Goal: Communication & Community: Answer question/provide support

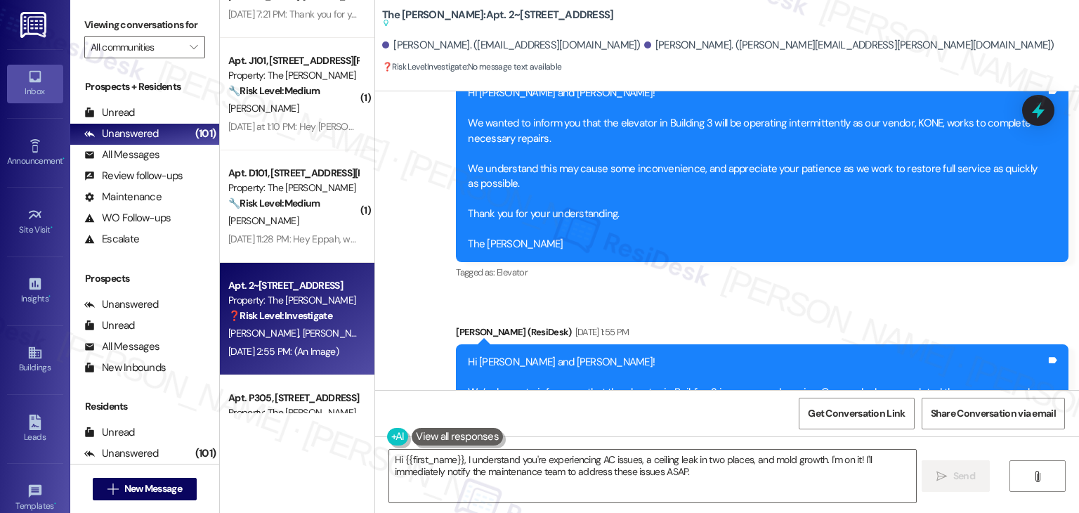
scroll to position [5065, 0]
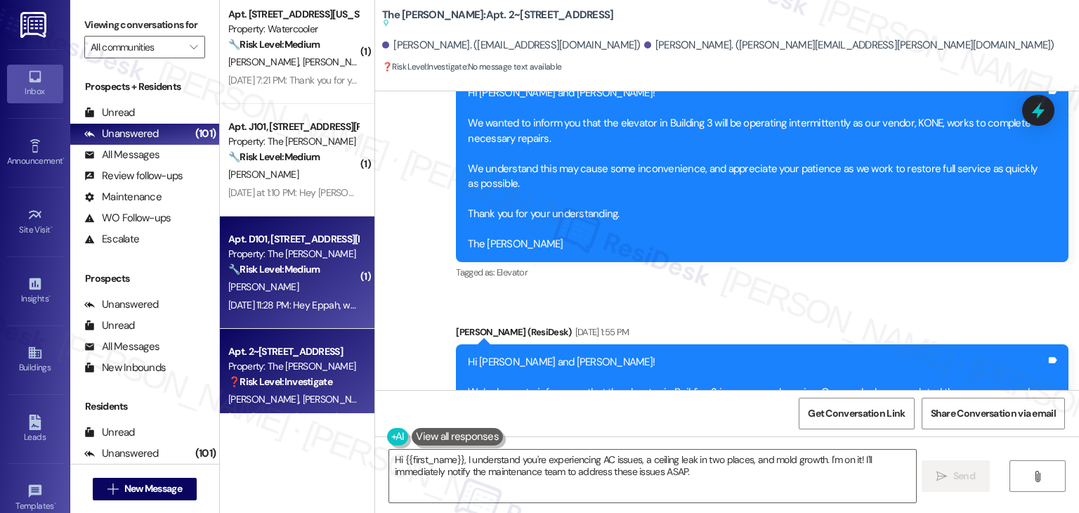
click at [292, 249] on div "Property: The [PERSON_NAME]" at bounding box center [293, 254] width 130 height 15
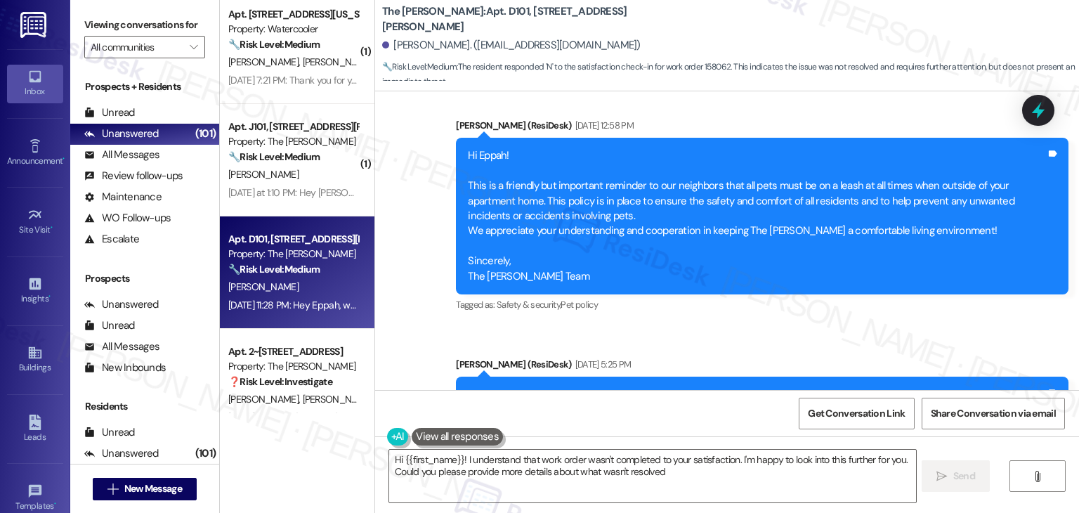
type textarea "Hi {{first_name}}! I understand that work order wasn't completed to your satisf…"
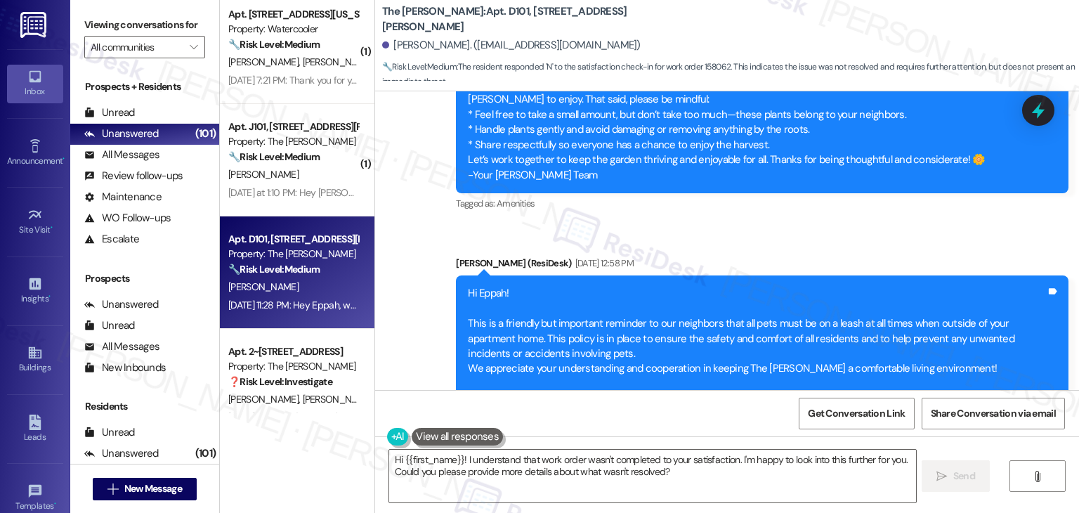
scroll to position [6640, 0]
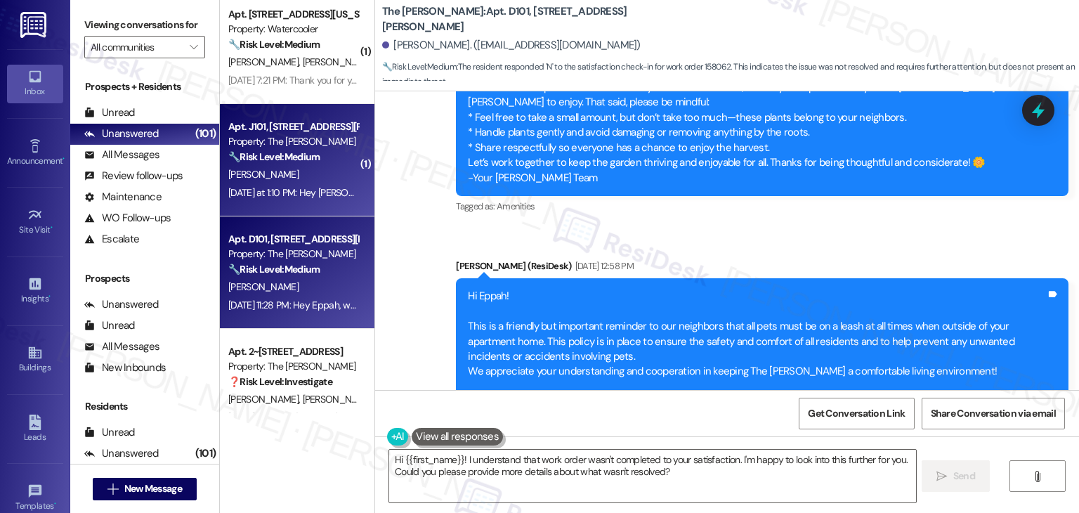
click at [281, 192] on div "[DATE] at 1:10 PM: Hey [PERSON_NAME], we appreciate your text! We'll be back at…" at bounding box center [541, 192] width 626 height 13
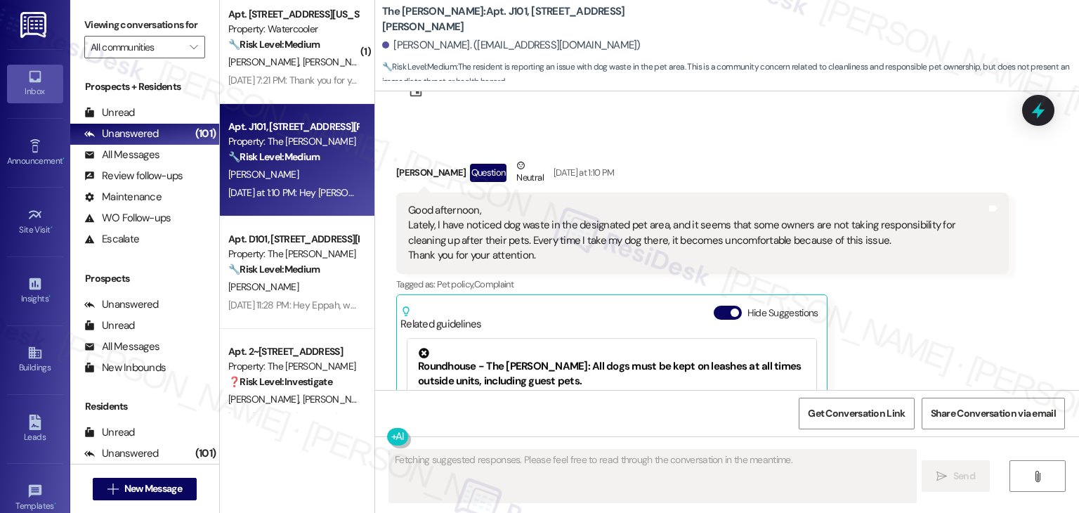
scroll to position [0, 0]
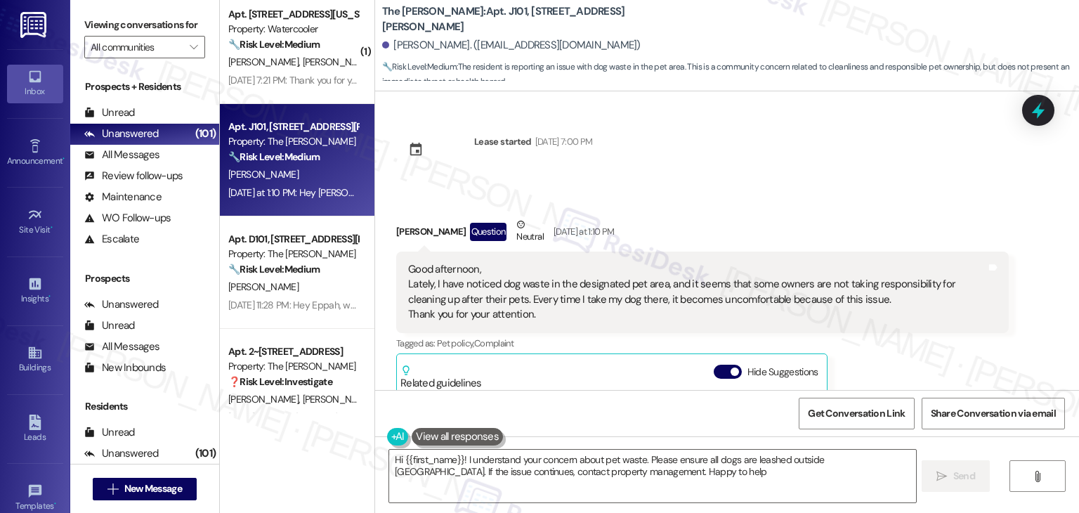
type textarea "Hi {{first_name}}! I understand your concern about pet waste. Please ensure all…"
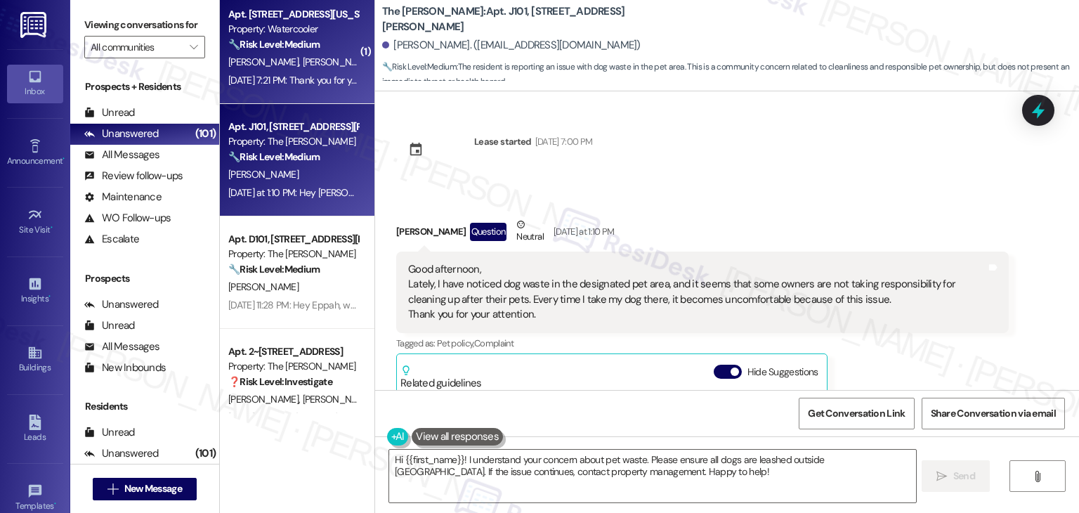
click at [295, 98] on div "Apt. [STREET_ADDRESS][US_STATE] Property: Watercooler 🔧 Risk Level: Medium The …" at bounding box center [297, 48] width 155 height 112
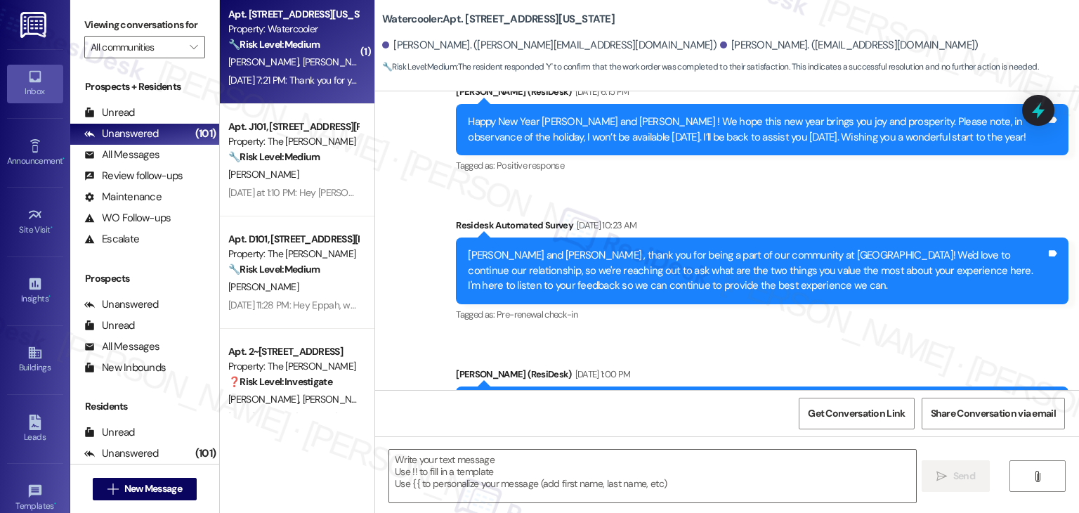
type textarea "Fetching suggested responses. Please feel free to read through the conversation…"
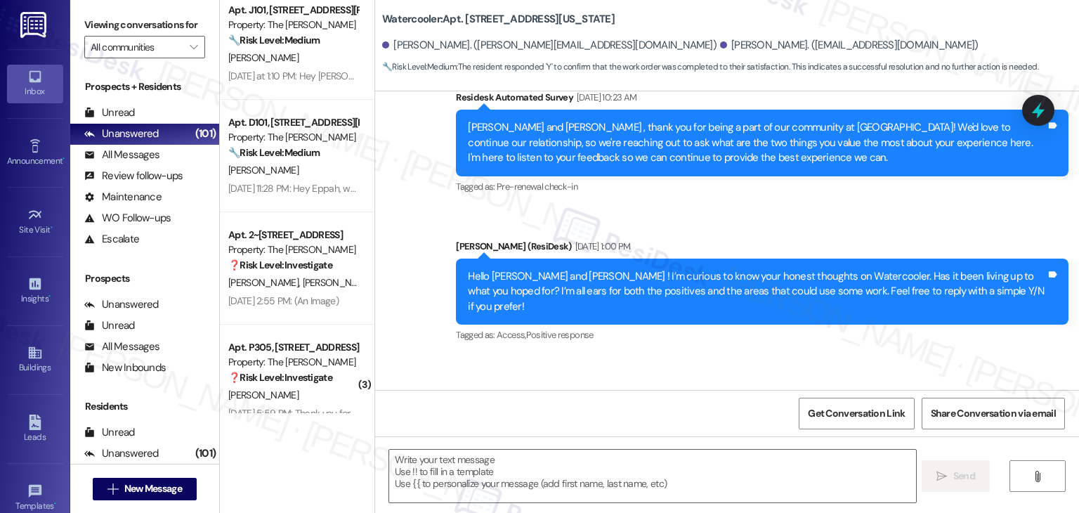
scroll to position [5206, 0]
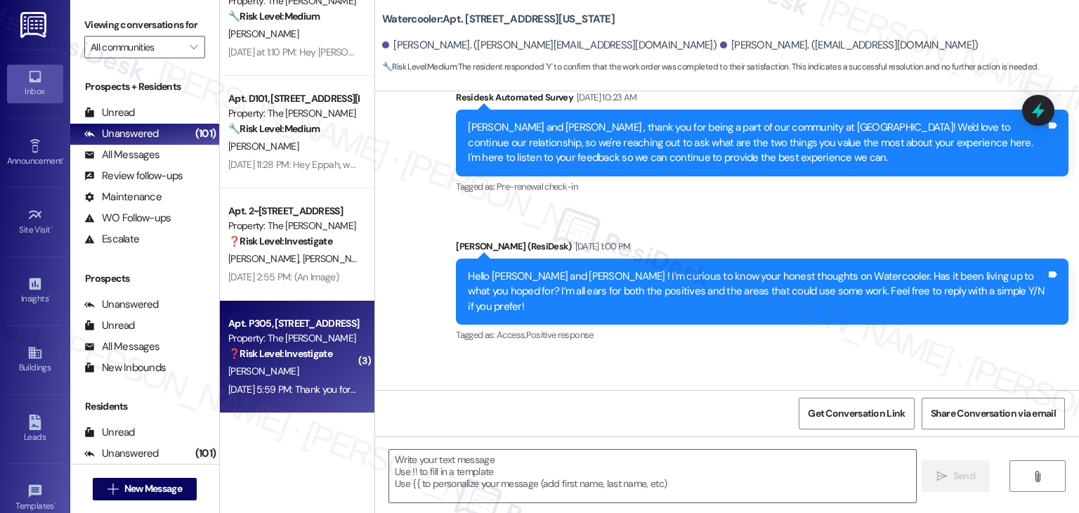
click at [309, 391] on div "[DATE] 5:59 PM: Thank you for helping fix it! [DATE] 5:59 PM: Thank you for hel…" at bounding box center [315, 389] width 175 height 13
type textarea "Fetching suggested responses. Please feel free to read through the conversation…"
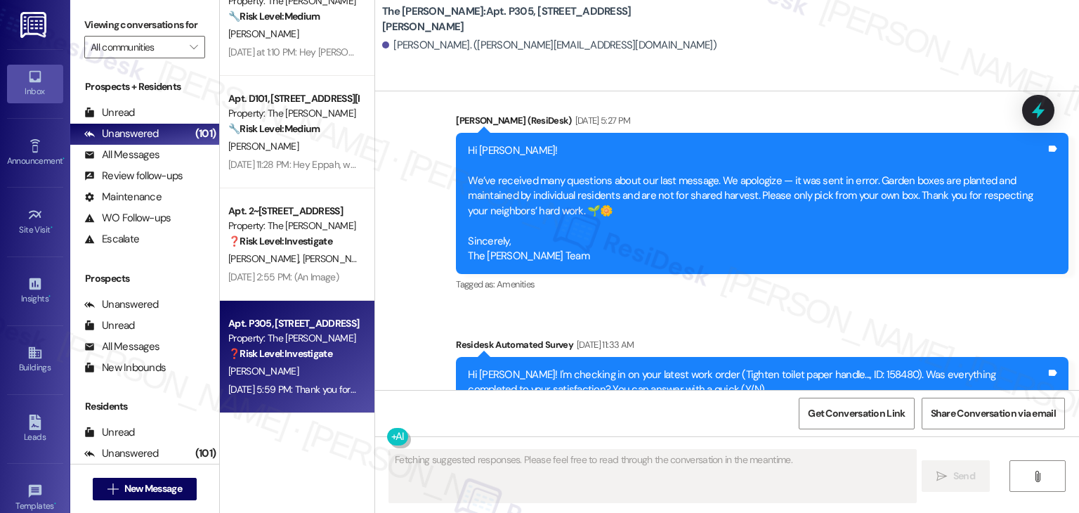
scroll to position [0, 0]
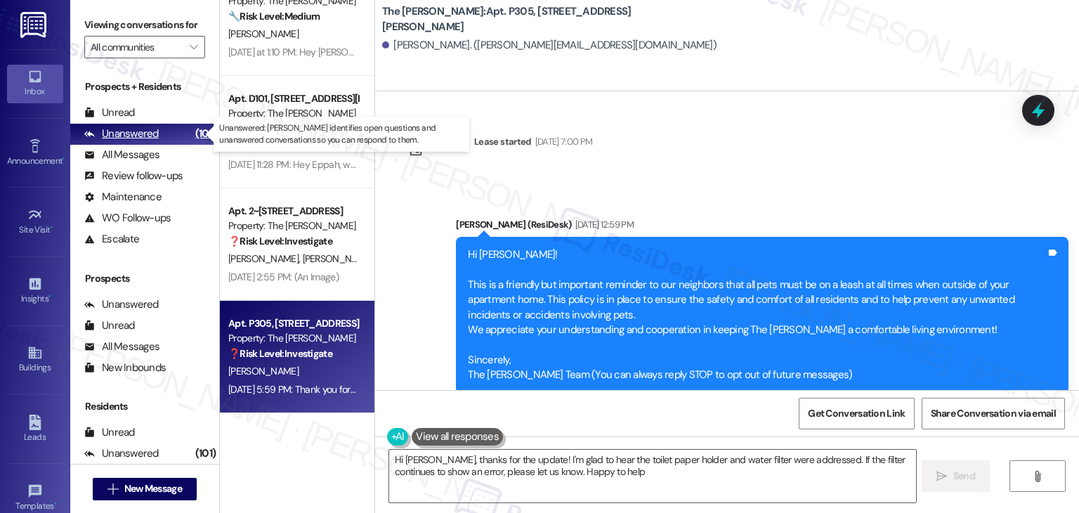
type textarea "Hi [PERSON_NAME], thanks for the update! I'm glad to hear the toilet paper hold…"
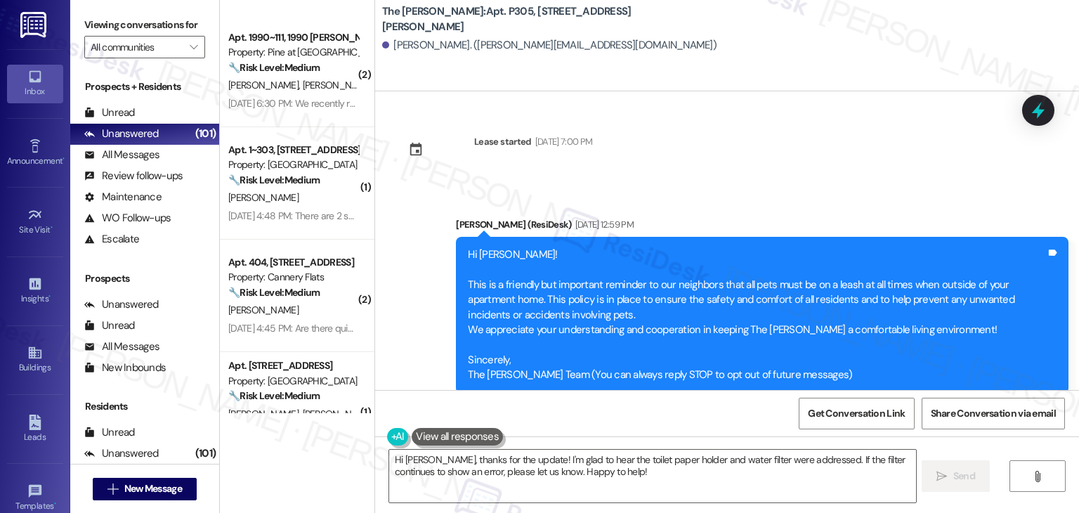
scroll to position [695, 0]
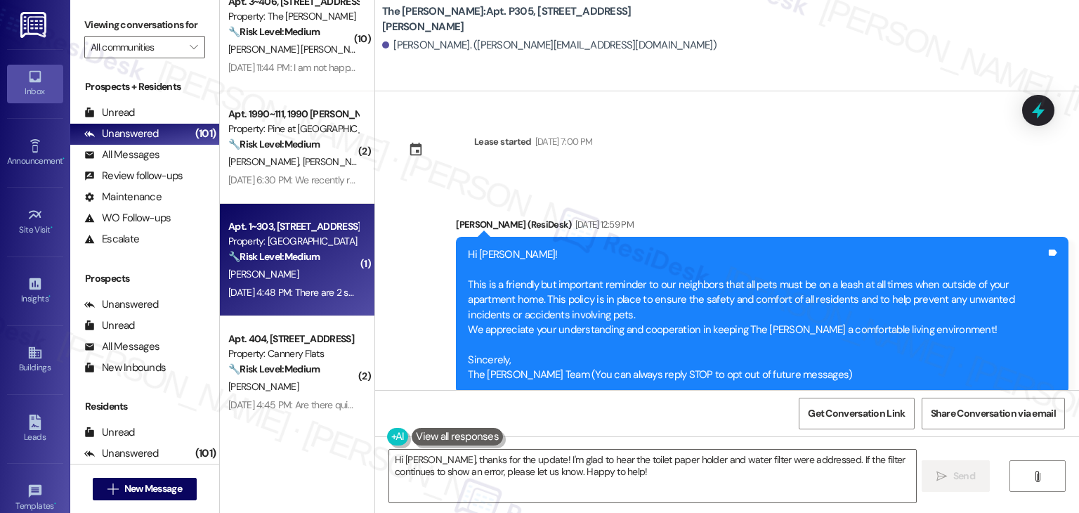
click at [324, 242] on div "Property: [GEOGRAPHIC_DATA]" at bounding box center [293, 241] width 130 height 15
type textarea "Fetching suggested responses. Please feel free to read through the conversation…"
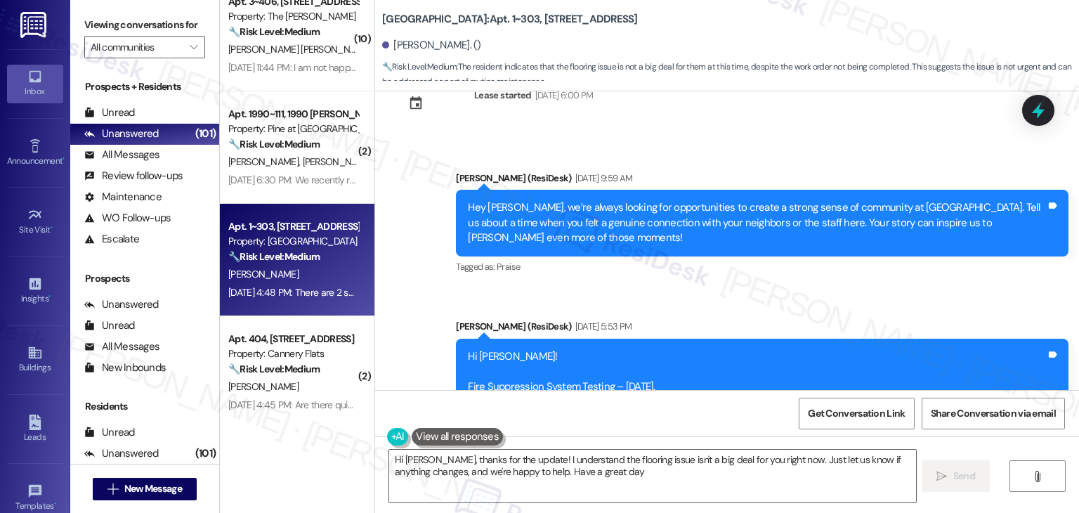
scroll to position [10, 0]
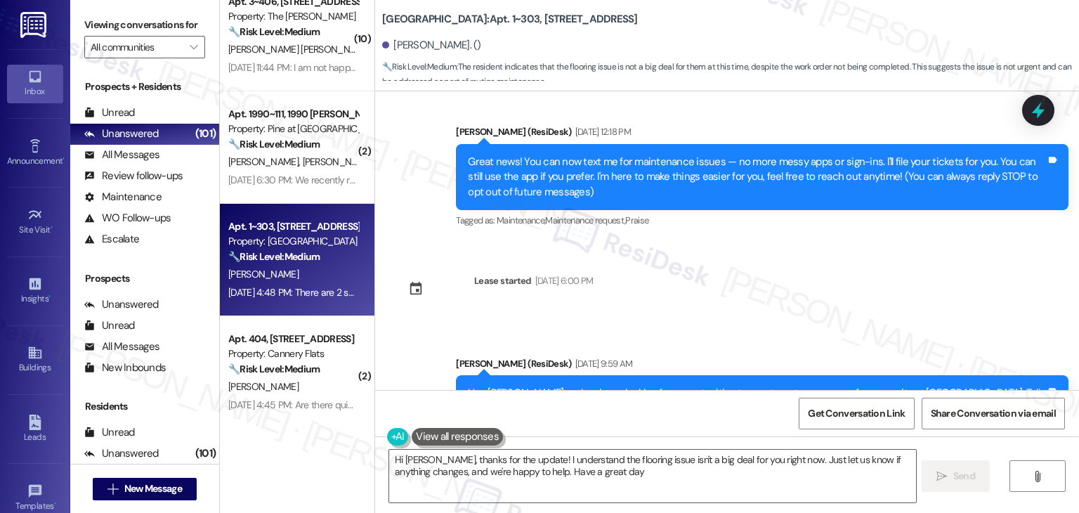
type textarea "Hi [PERSON_NAME], thanks for the update! I understand the flooring issue isn't …"
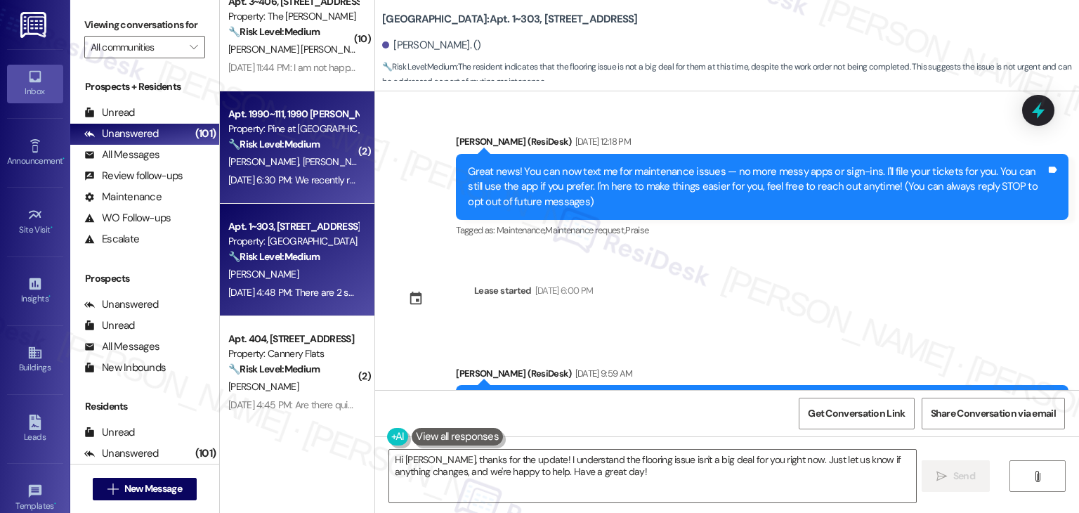
click at [303, 159] on span "[PERSON_NAME]" at bounding box center [340, 161] width 74 height 13
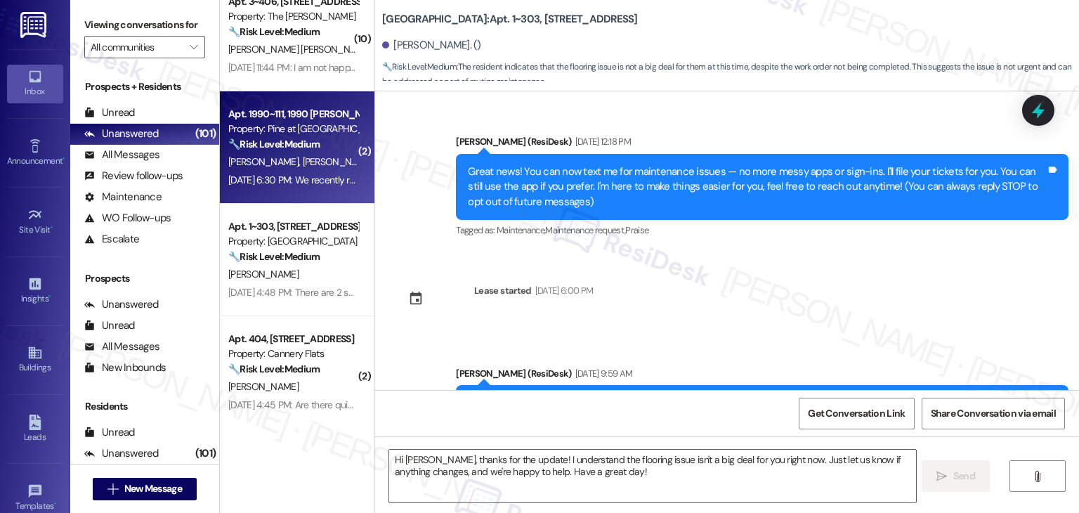
type textarea "Fetching suggested responses. Please feel free to read through the conversation…"
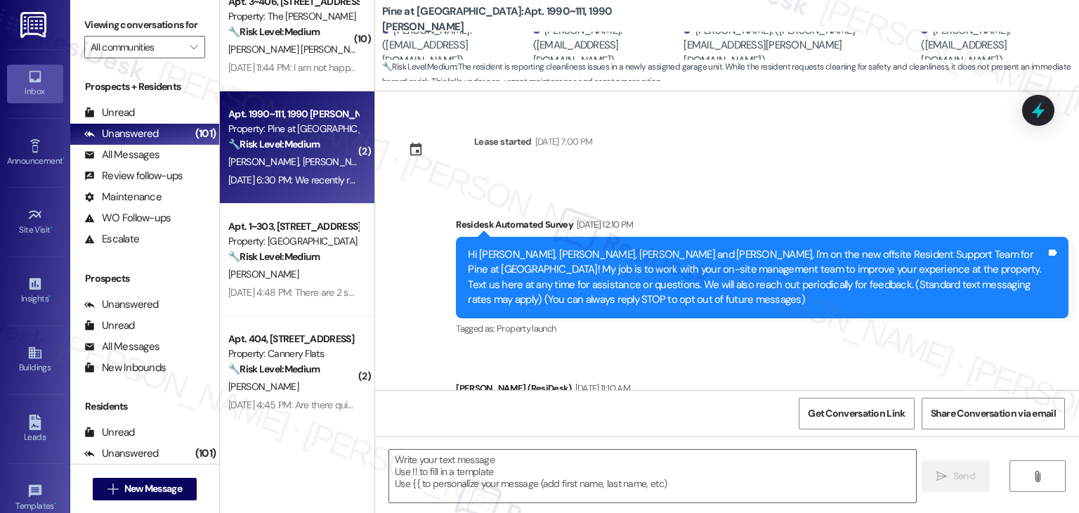
scroll to position [6165, 0]
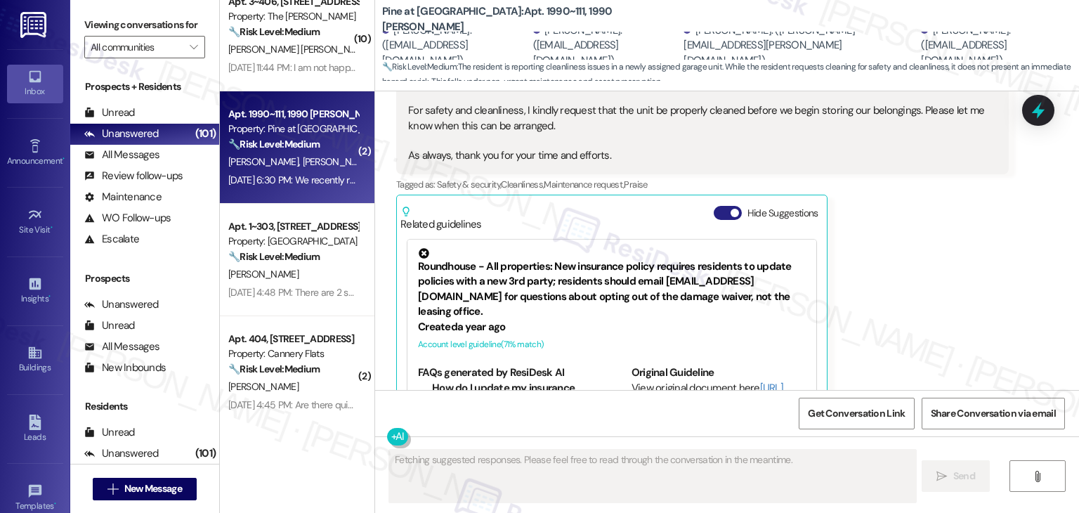
click at [714, 206] on button "Hide Suggestions" at bounding box center [728, 213] width 28 height 14
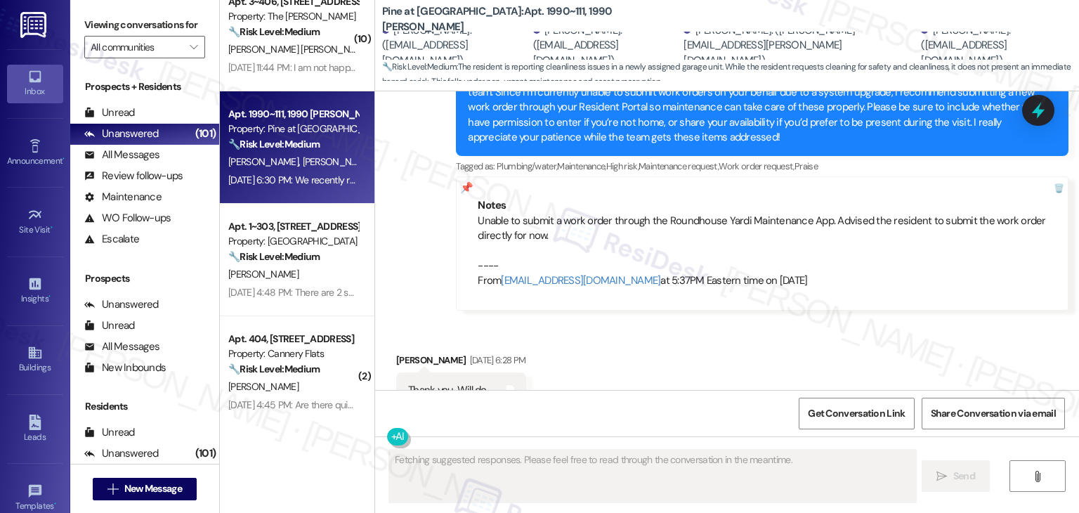
scroll to position [5539, 0]
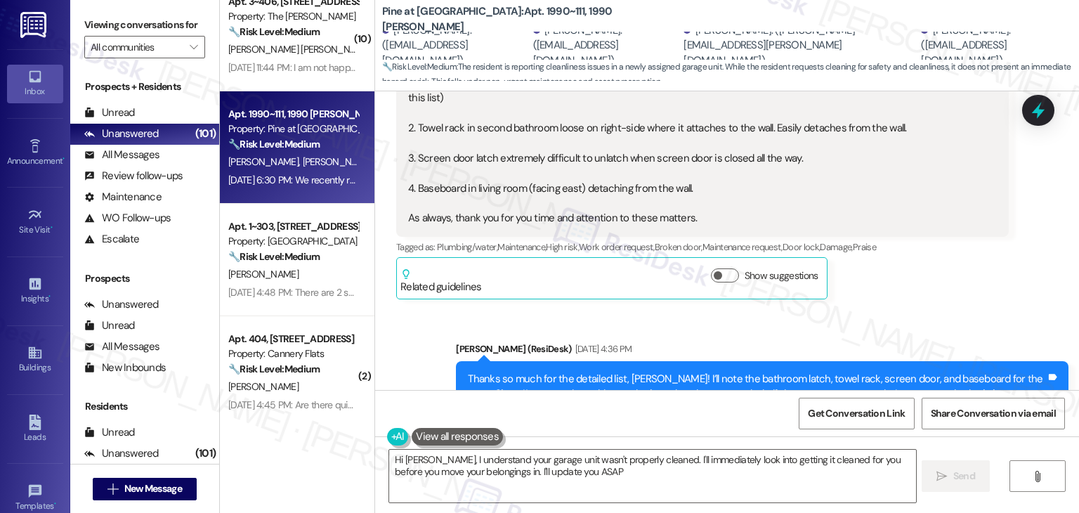
type textarea "Hi [PERSON_NAME], I understand your garage unit wasn't properly cleaned. I'll i…"
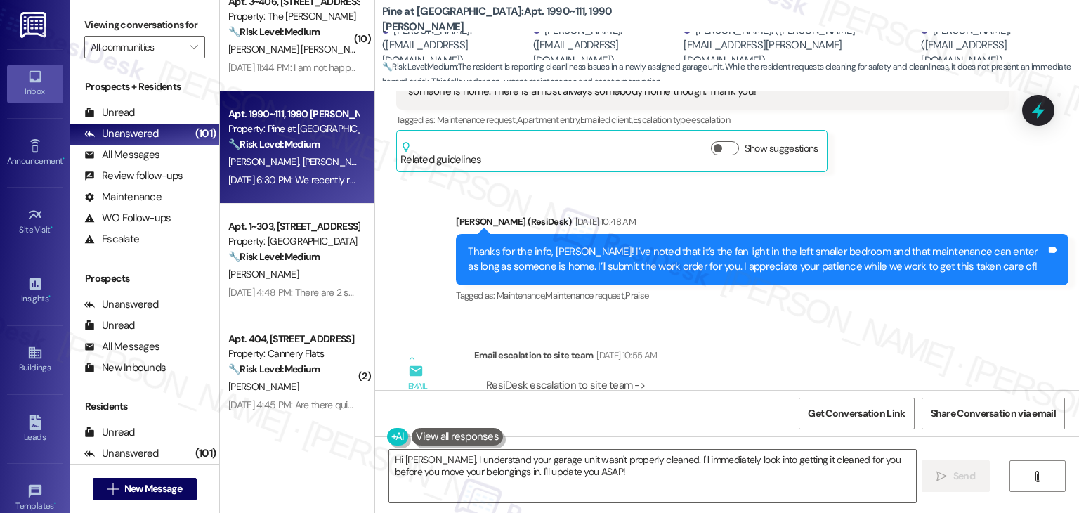
scroll to position [4415, 0]
